Goal: Check status: Check status

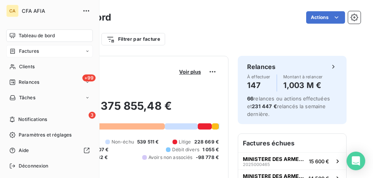
click at [22, 52] on span "Factures" at bounding box center [29, 51] width 20 height 7
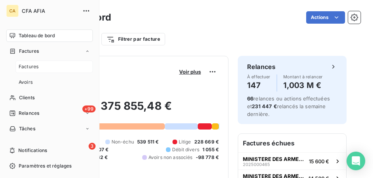
click at [21, 65] on span "Factures" at bounding box center [29, 66] width 20 height 7
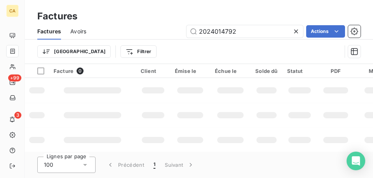
drag, startPoint x: 241, startPoint y: 31, endPoint x: 159, endPoint y: 27, distance: 82.1
click at [162, 28] on div "2024014792 Actions" at bounding box center [228, 31] width 265 height 12
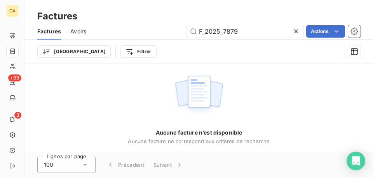
type input "F_2025_7879"
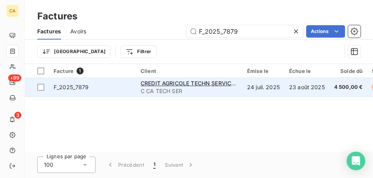
click at [117, 84] on span "F_2025_7879" at bounding box center [93, 88] width 78 height 8
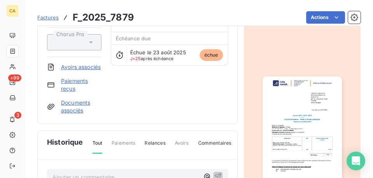
scroll to position [78, 0]
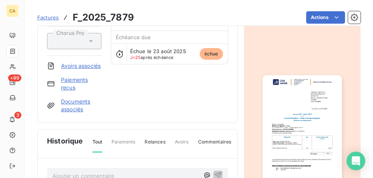
click at [306, 106] on img "button" at bounding box center [302, 131] width 79 height 112
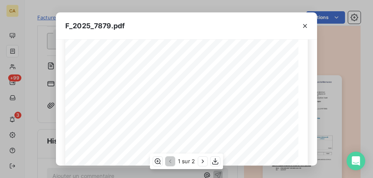
scroll to position [39, 0]
click at [218, 162] on icon "button" at bounding box center [215, 162] width 8 height 8
